Goal: Task Accomplishment & Management: Manage account settings

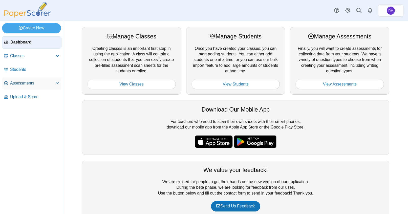
click at [22, 80] on link "Assessments" at bounding box center [31, 83] width 59 height 12
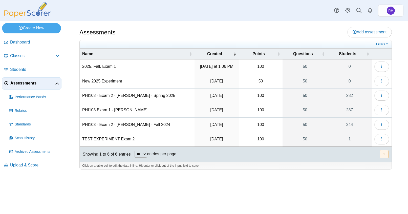
click at [100, 66] on td "2025, Fall, Exam 1" at bounding box center [137, 66] width 115 height 14
click at [387, 68] on button "button" at bounding box center [381, 66] width 15 height 10
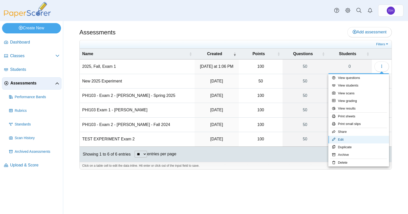
click at [351, 138] on link "Edit" at bounding box center [358, 140] width 61 height 8
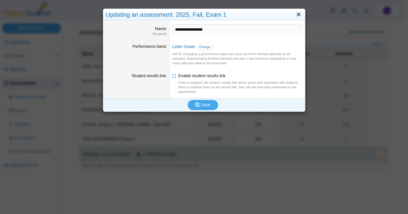
click at [296, 14] on link "Close" at bounding box center [299, 14] width 8 height 9
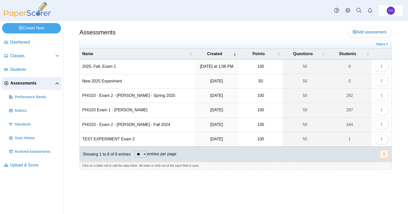
click at [98, 65] on td "2025, Fall, Exam 1" at bounding box center [137, 66] width 115 height 14
click at [147, 76] on td "New 2025 Experiment" at bounding box center [137, 81] width 115 height 14
click at [383, 68] on icon "button" at bounding box center [382, 66] width 4 height 4
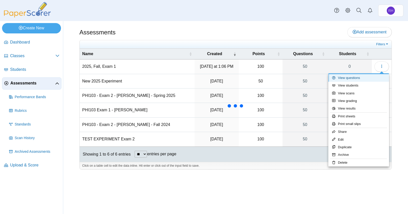
click at [361, 78] on link "View questions" at bounding box center [358, 78] width 61 height 8
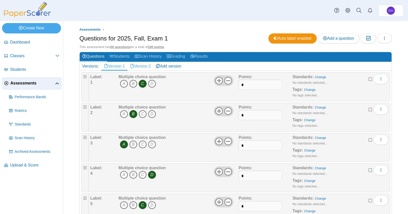
click at [141, 64] on link "Version 2" at bounding box center [141, 66] width 26 height 9
click at [365, 66] on link "Remove version" at bounding box center [372, 66] width 38 height 9
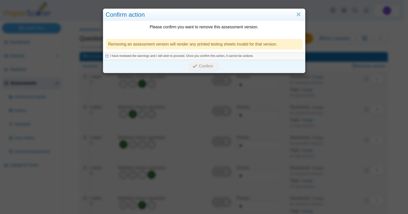
click at [153, 57] on span "I have reviewed the warnings and I still wish to proceed. Once you confirm this…" at bounding box center [181, 56] width 143 height 4
click at [201, 69] on button "Confirm" at bounding box center [202, 66] width 31 height 10
